Goal: Transaction & Acquisition: Purchase product/service

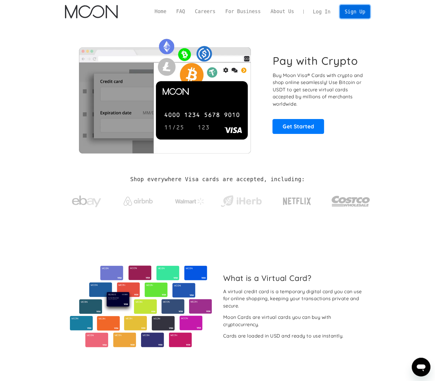
click at [356, 12] on link "Sign Up" at bounding box center [355, 11] width 30 height 13
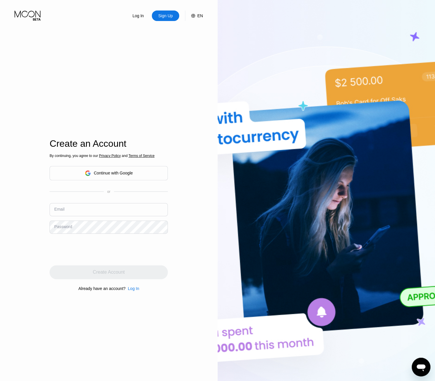
click at [268, 45] on img at bounding box center [327, 209] width 218 height 419
click at [101, 210] on input "text" at bounding box center [109, 209] width 118 height 13
click at [85, 211] on input "text" at bounding box center [109, 209] width 118 height 13
drag, startPoint x: 89, startPoint y: 212, endPoint x: 166, endPoint y: 217, distance: 77.5
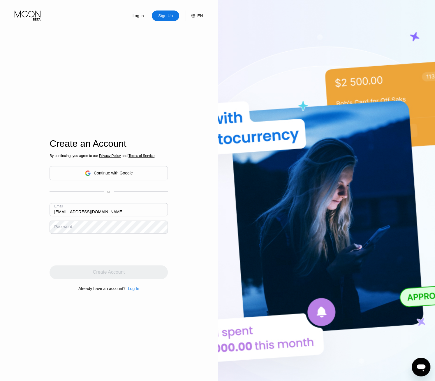
click at [163, 217] on div "Email toadgang@protonmail.com" at bounding box center [109, 211] width 118 height 17
type input "[EMAIL_ADDRESS][DOMAIN_NAME]"
click at [32, 228] on div "Log In Sign Up EN Language English Save Create an Account By continuing, you ag…" at bounding box center [109, 209] width 218 height 419
click at [30, 227] on div "Log In Sign Up EN Language English Save Create an Account By continuing, you ag…" at bounding box center [109, 209] width 218 height 419
click at [125, 271] on div "Create Account" at bounding box center [109, 272] width 118 height 14
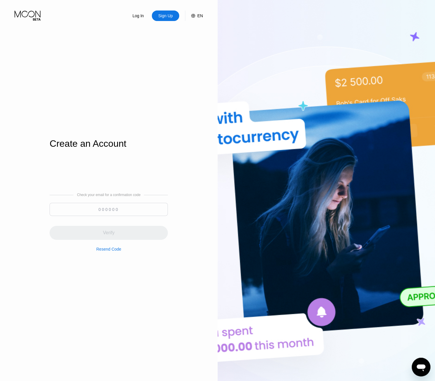
click at [103, 208] on input at bounding box center [109, 209] width 118 height 13
paste input "159407"
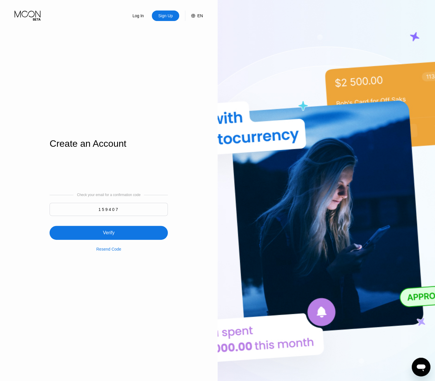
type input "159407"
click at [134, 235] on div "Verify" at bounding box center [109, 233] width 118 height 14
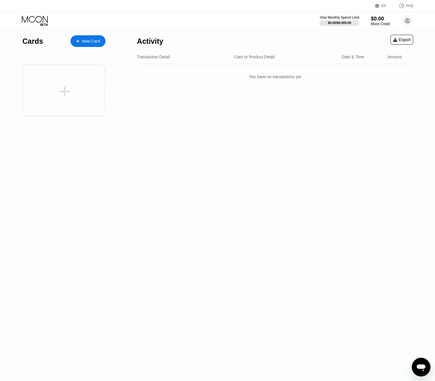
click at [96, 40] on div "New Card" at bounding box center [91, 41] width 18 height 5
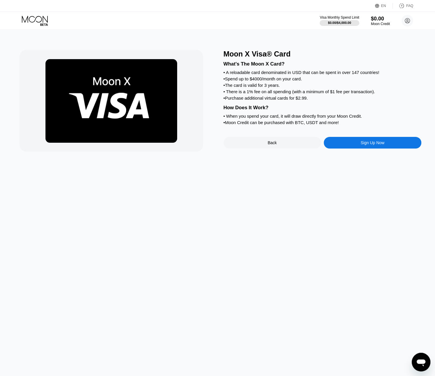
click at [384, 149] on div "Sign Up Now" at bounding box center [373, 143] width 98 height 12
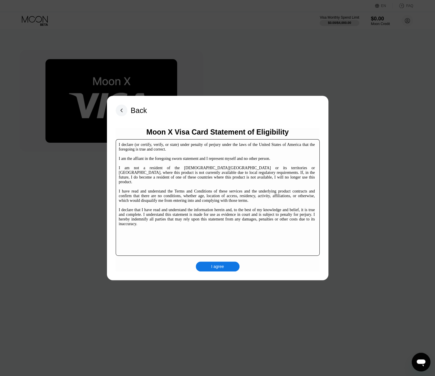
click at [219, 269] on div "I agree" at bounding box center [217, 266] width 13 height 5
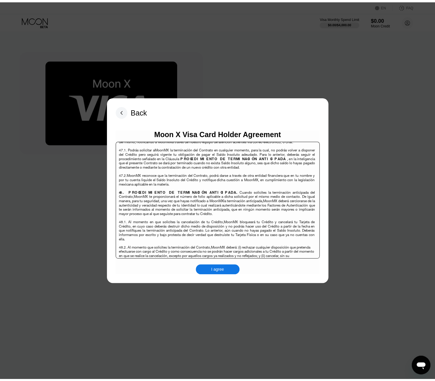
scroll to position [3786, 0]
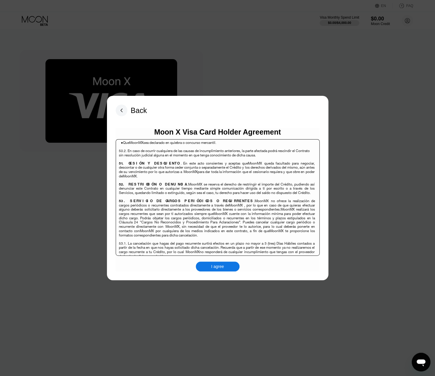
click at [218, 265] on div "I agree" at bounding box center [217, 266] width 13 height 5
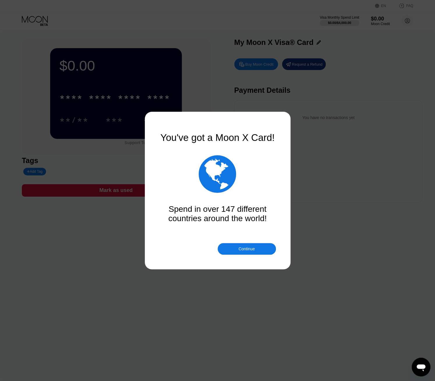
click at [249, 245] on div "Continue" at bounding box center [247, 249] width 58 height 12
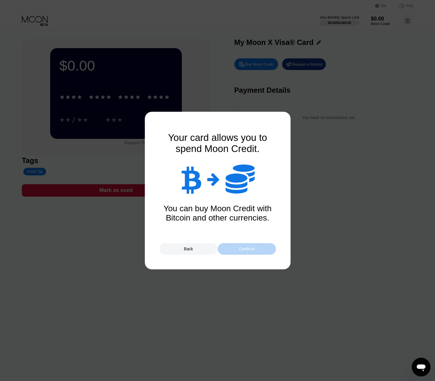
click at [261, 245] on div "Continue" at bounding box center [247, 249] width 58 height 12
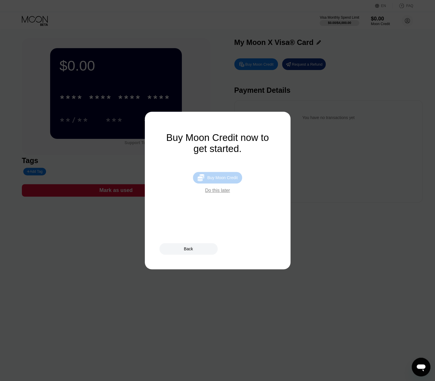
click at [222, 180] on div "Buy Moon Credit" at bounding box center [222, 177] width 30 height 5
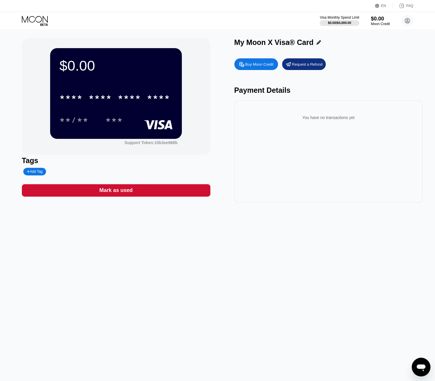
type input "0"
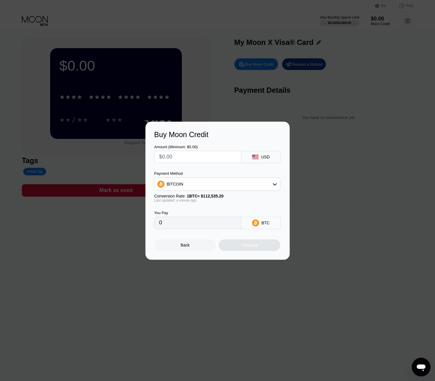
click at [221, 187] on div "BITCOIN" at bounding box center [218, 184] width 126 height 12
click at [249, 136] on div "Buy Moon Credit" at bounding box center [217, 134] width 127 height 8
click at [188, 215] on span "USDT on TRON" at bounding box center [182, 213] width 29 height 5
type input "0.00"
click at [206, 156] on input "text" at bounding box center [197, 157] width 77 height 12
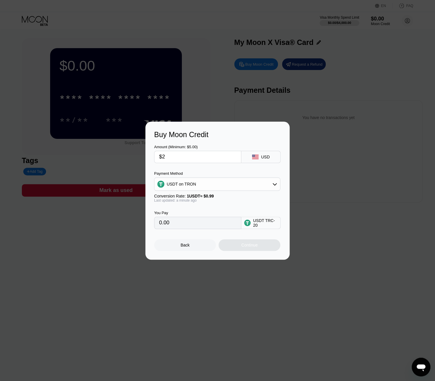
type input "$24"
type input "24.24"
drag, startPoint x: 164, startPoint y: 156, endPoint x: 181, endPoint y: 157, distance: 16.9
click at [181, 157] on input "$24" at bounding box center [197, 157] width 77 height 12
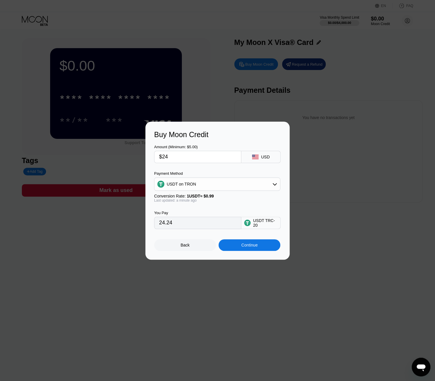
drag, startPoint x: 165, startPoint y: 154, endPoint x: 182, endPoint y: 156, distance: 16.7
click at [180, 156] on input "$24" at bounding box center [197, 157] width 77 height 12
click at [182, 156] on input "$24" at bounding box center [197, 157] width 77 height 12
type input "$24"
click at [255, 245] on div "Continue" at bounding box center [249, 245] width 16 height 5
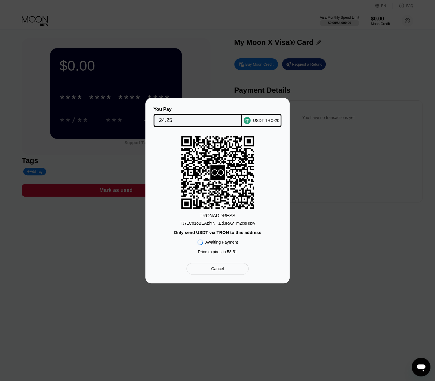
click at [210, 222] on div "TJ7LCo1oBEAziYN...Ed3RAvTm2ceHsxv" at bounding box center [218, 223] width 76 height 5
click at [221, 270] on div "Cancel" at bounding box center [217, 268] width 13 height 5
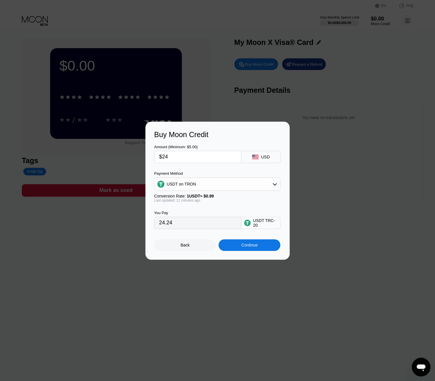
click at [183, 157] on input "$24" at bounding box center [197, 157] width 77 height 12
type input "$25.5"
type input "25.76"
click at [183, 157] on input "$25.5" at bounding box center [197, 157] width 77 height 12
type input "$25.5"
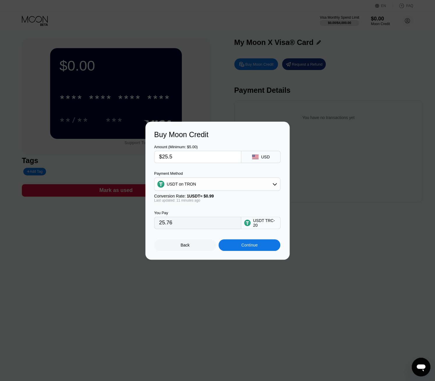
click at [250, 247] on div "Continue" at bounding box center [249, 245] width 16 height 5
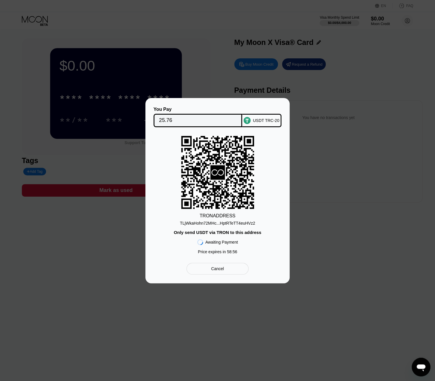
click at [213, 224] on div "TLjWkaHohn72MHc...HptRTeTT4euHVz2" at bounding box center [217, 223] width 75 height 5
click at [274, 193] on div "TRON ADDRESS TLjWkaHohn72MHc...HptRTeTT4euHVz2 Only send USDT via TRON to this …" at bounding box center [217, 196] width 127 height 121
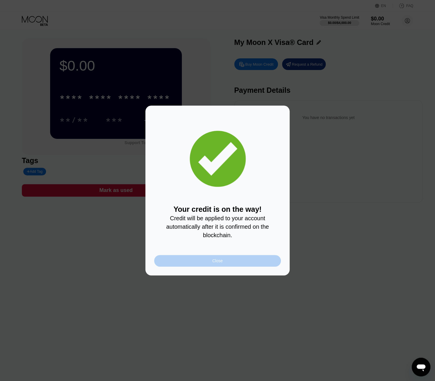
click at [229, 263] on div "Close" at bounding box center [217, 261] width 127 height 12
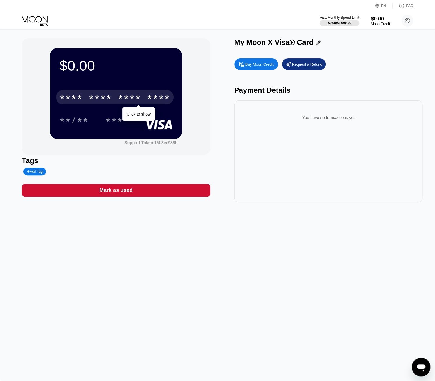
click at [128, 103] on div "* * * *" at bounding box center [129, 97] width 23 height 9
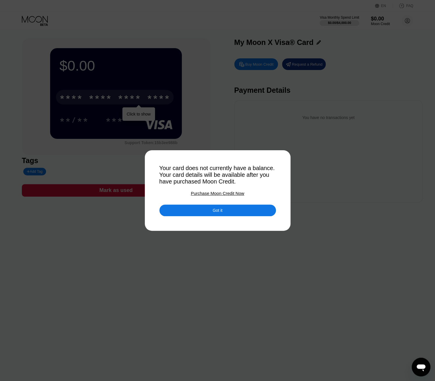
click at [318, 189] on div at bounding box center [220, 190] width 440 height 381
click at [225, 216] on div "Got it" at bounding box center [217, 210] width 117 height 12
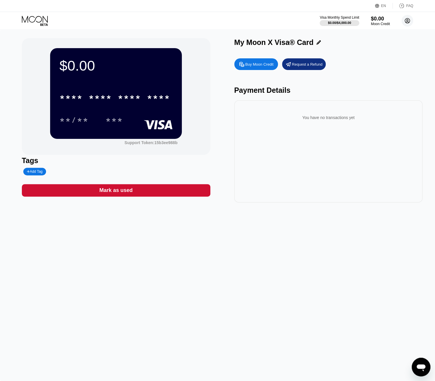
click at [408, 21] on circle at bounding box center [408, 21] width 12 height 12
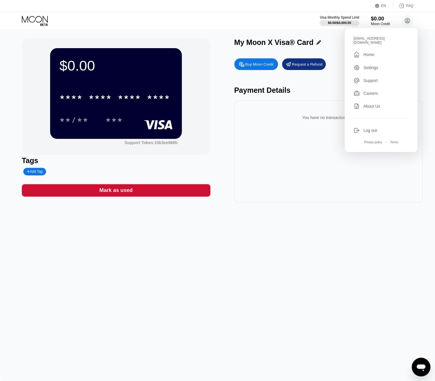
click at [318, 208] on div "$0.00 * * * * * * * * * * * * **** **/** *** Support Token: 15b3ee988b Tags Add…" at bounding box center [217, 204] width 435 height 351
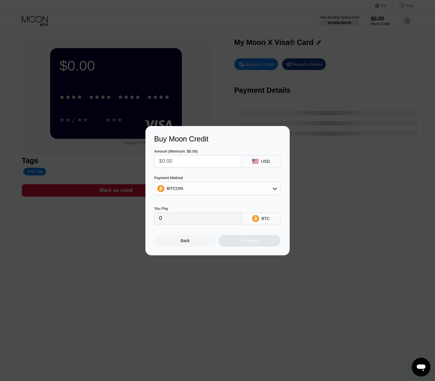
click at [324, 154] on div "Buy Moon Credit Amount (Minimum: $5.00) USD Payment Method BITCOIN You Pay 0 BT…" at bounding box center [217, 190] width 435 height 129
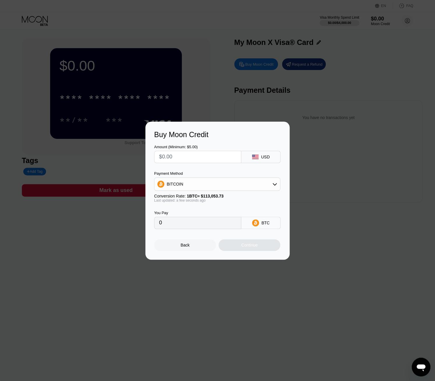
click at [182, 247] on div "Back" at bounding box center [185, 245] width 9 height 5
click at [328, 178] on div "Buy Moon Credit Amount (Minimum: $5.00) USD Payment Method BITCOIN Conversion R…" at bounding box center [217, 191] width 435 height 138
click at [185, 247] on div "Back" at bounding box center [185, 245] width 9 height 5
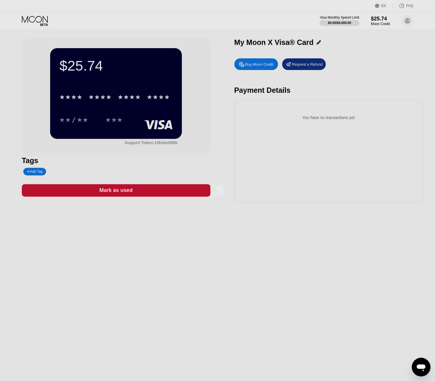
click at [109, 110] on div at bounding box center [220, 190] width 440 height 381
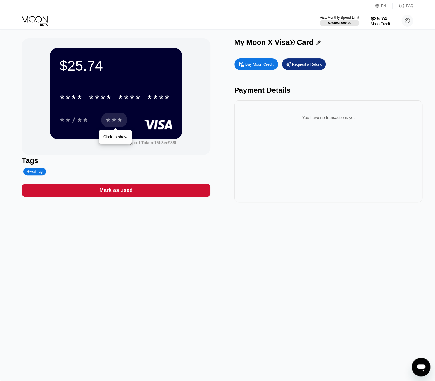
click at [110, 120] on div "***" at bounding box center [114, 120] width 17 height 9
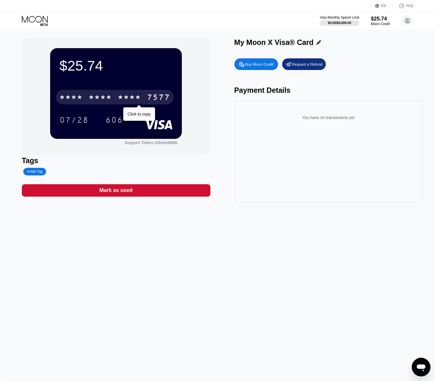
click at [85, 94] on div "* * * * * * * * * * * * 7577" at bounding box center [115, 97] width 118 height 15
click at [72, 96] on div "4513" at bounding box center [70, 97] width 23 height 9
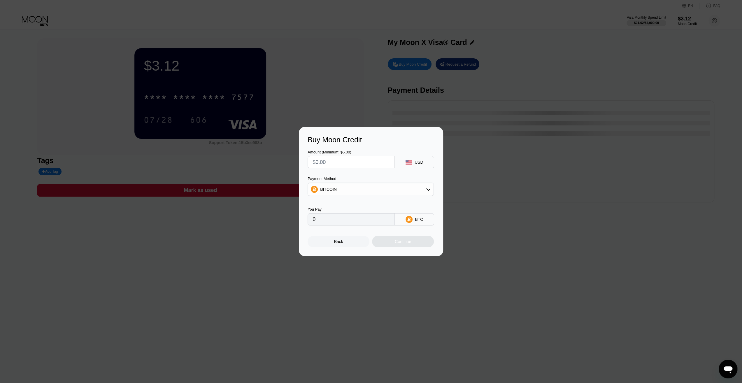
click at [501, 213] on div "Buy Moon Credit Amount (Minimum: $5.00) USD Payment Method BITCOIN You Pay 0 BT…" at bounding box center [371, 191] width 742 height 129
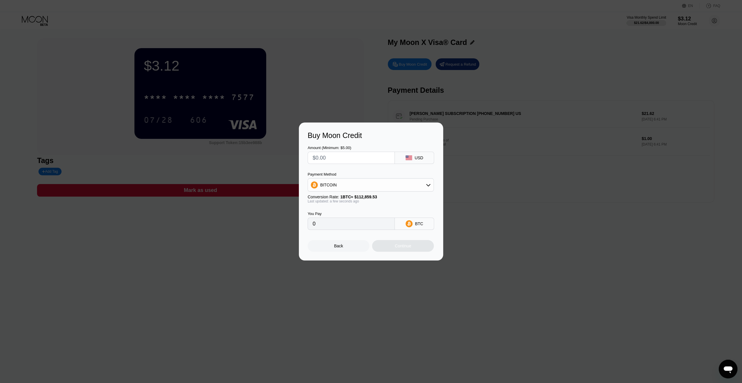
click at [508, 211] on div "Buy Moon Credit Amount (Minimum: $5.00) USD Payment Method BITCOIN Conversion R…" at bounding box center [371, 191] width 742 height 138
click at [338, 247] on div "Back" at bounding box center [338, 245] width 9 height 5
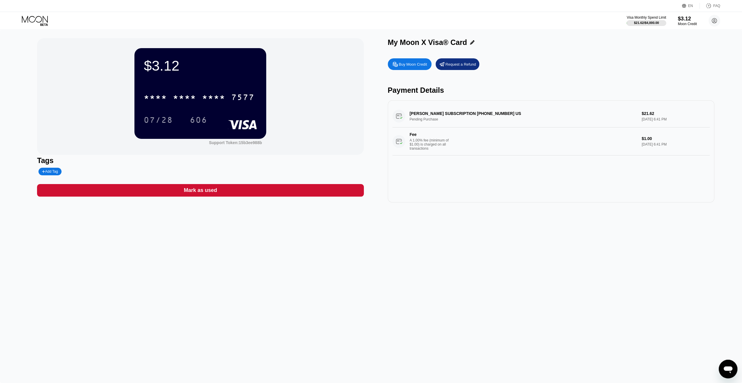
click at [561, 287] on div "$3.12 * * * * * * * * * * * * 7577 07/28 606 Support Token: 15b3ee988b Tags Add…" at bounding box center [371, 205] width 742 height 353
